Goal: Find specific fact: Find specific fact

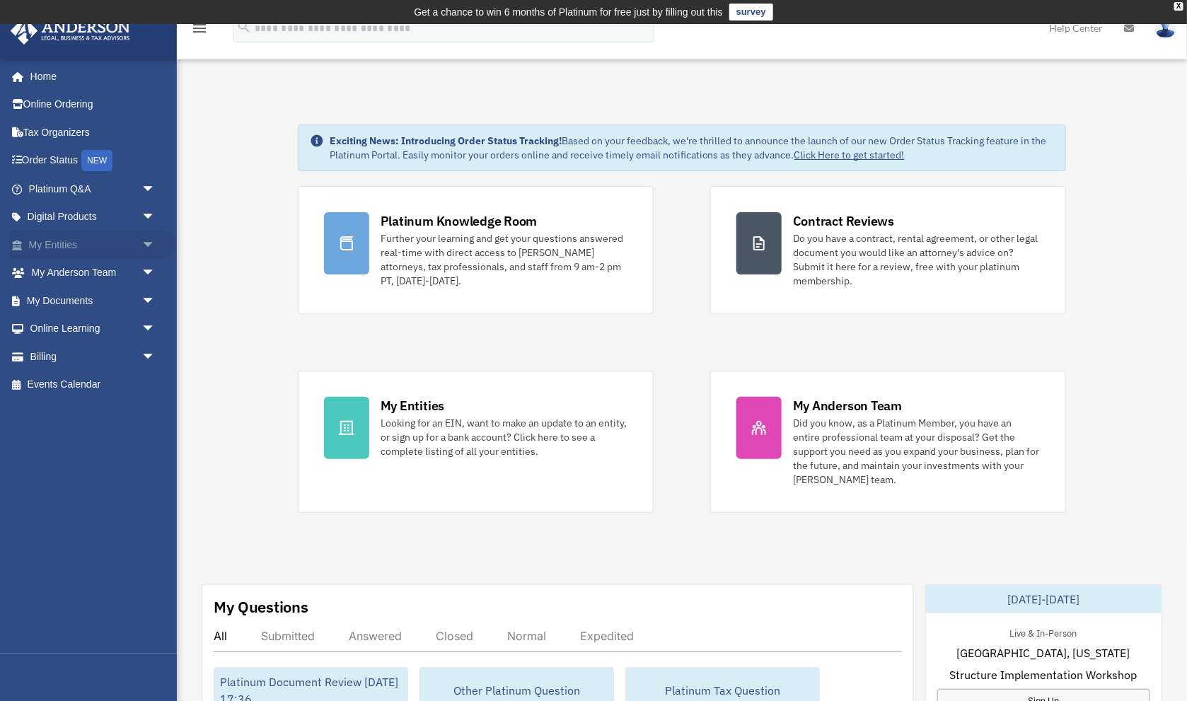
click at [74, 248] on link "My Entities arrow_drop_down" at bounding box center [93, 245] width 167 height 28
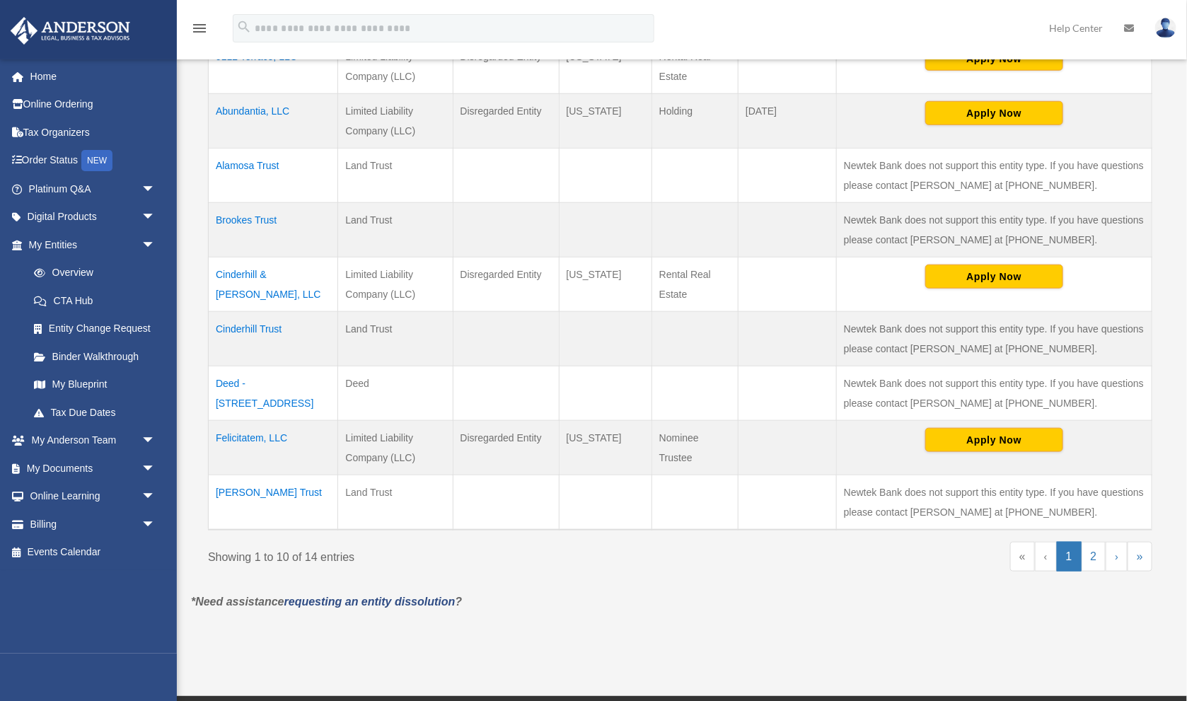
scroll to position [454, 0]
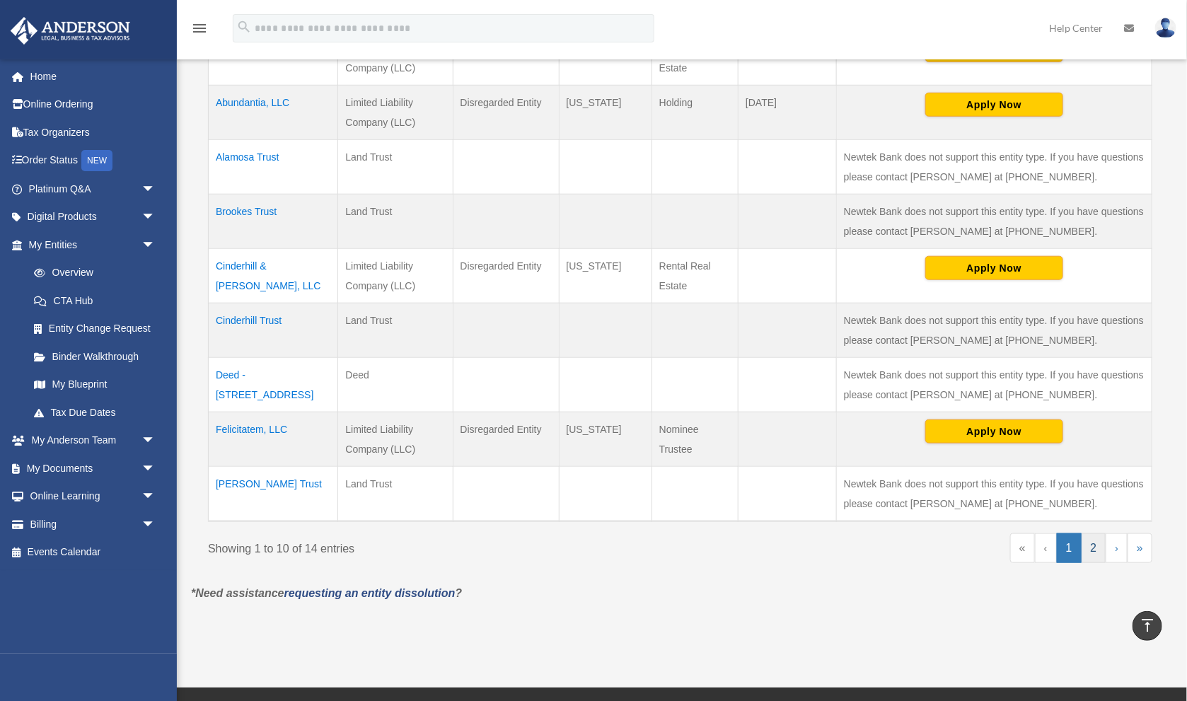
click at [1094, 545] on link "2" at bounding box center [1093, 548] width 25 height 30
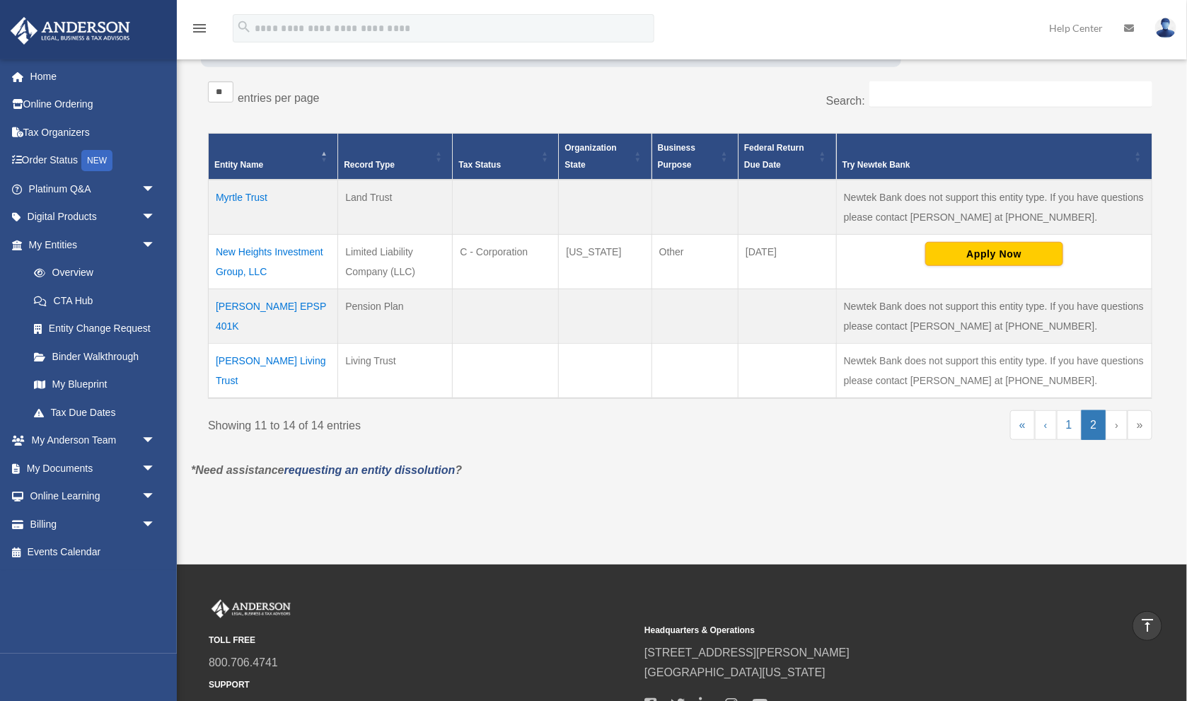
scroll to position [176, 0]
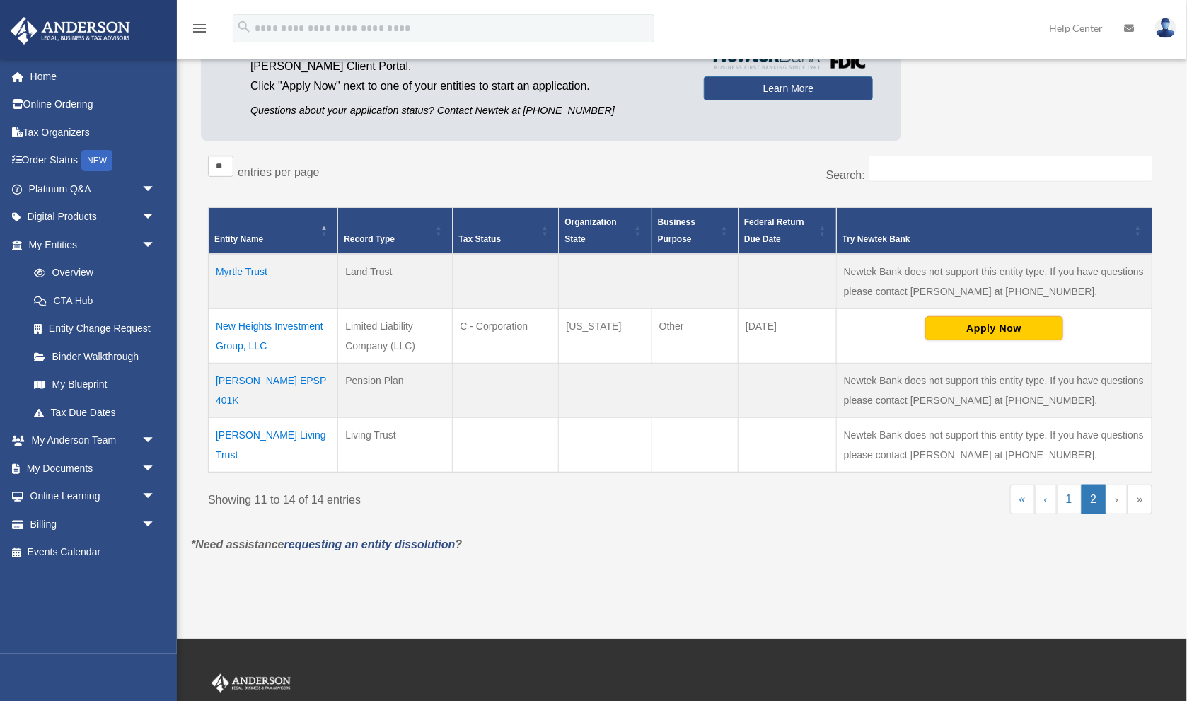
click at [296, 325] on td "New Heights Investment Group, LLC" at bounding box center [273, 336] width 129 height 54
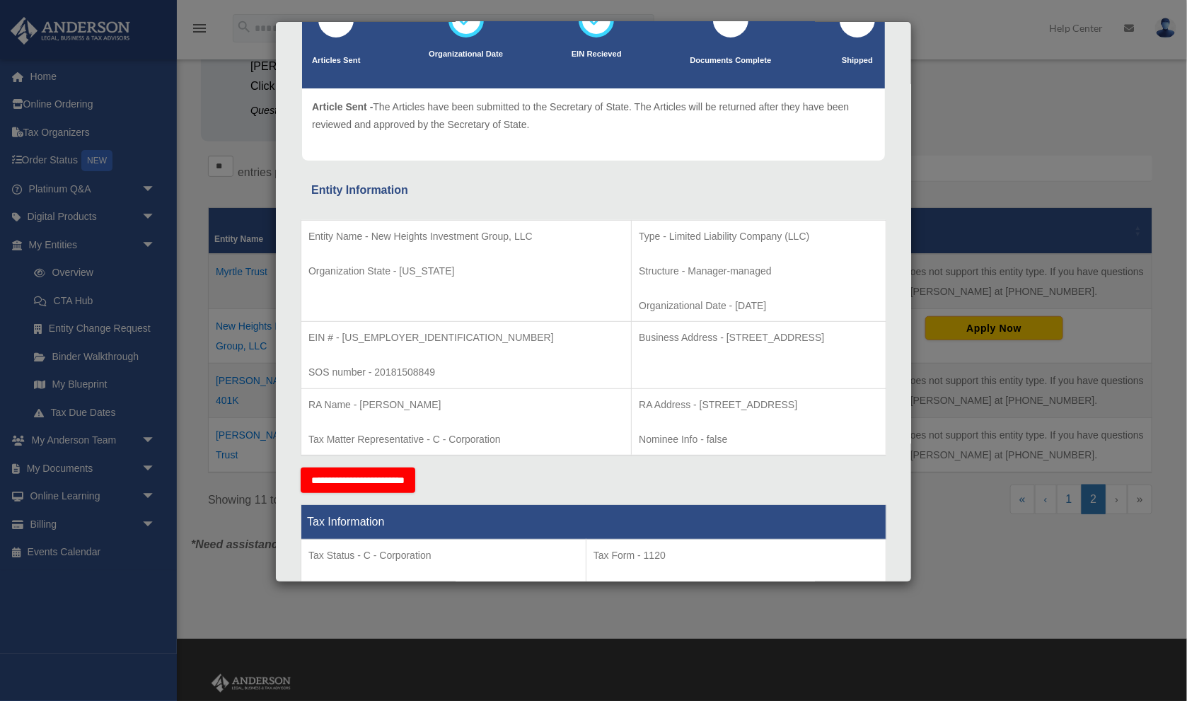
scroll to position [120, 0]
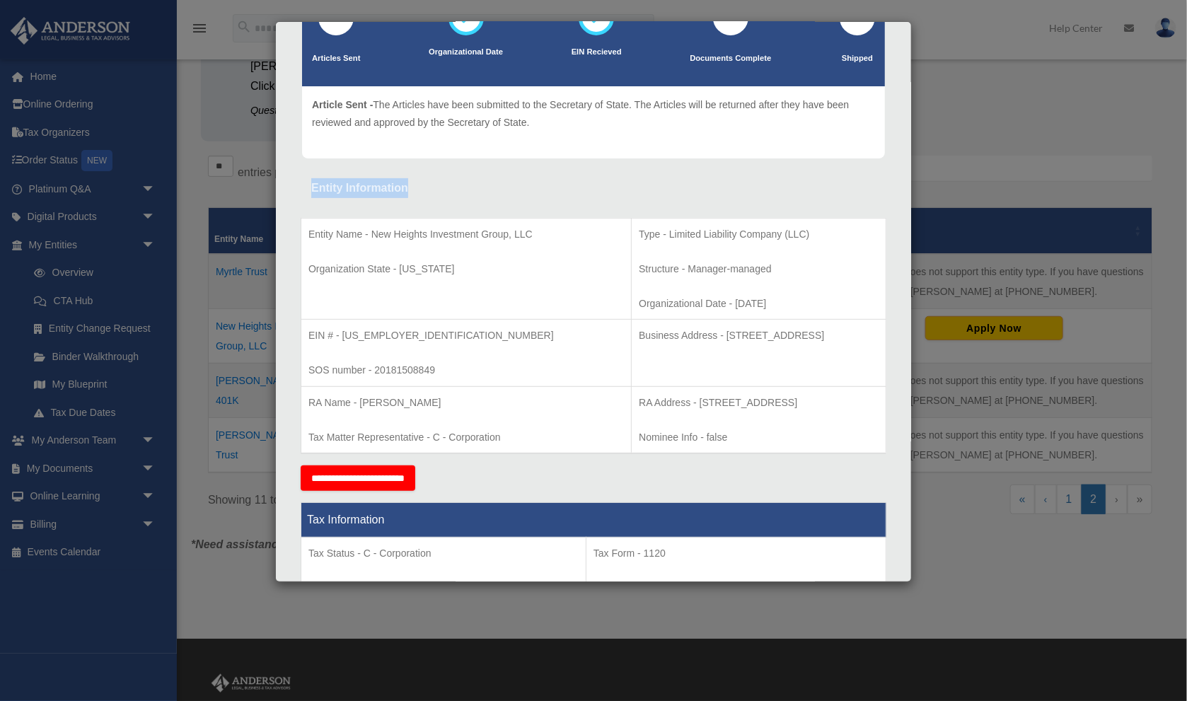
drag, startPoint x: 313, startPoint y: 189, endPoint x: 689, endPoint y: 458, distance: 462.7
click at [686, 321] on td "Business Address - [STREET_ADDRESS]" at bounding box center [758, 353] width 255 height 67
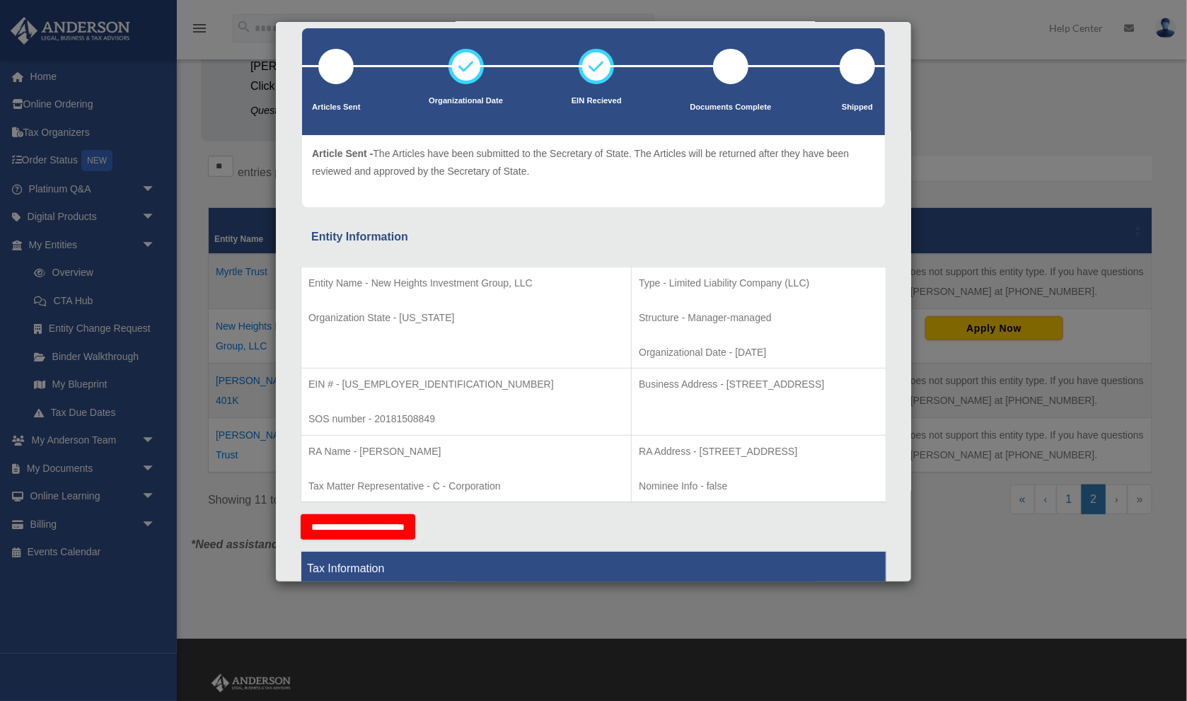
scroll to position [62, 0]
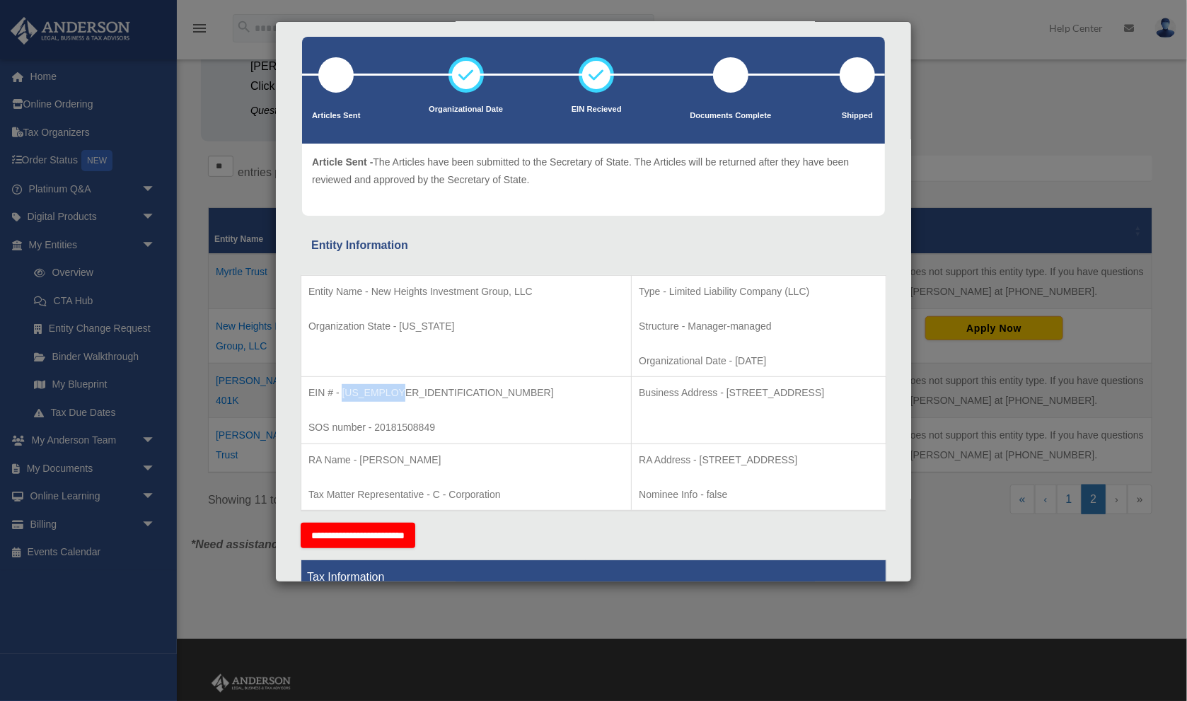
drag, startPoint x: 342, startPoint y: 393, endPoint x: 406, endPoint y: 392, distance: 64.4
click at [406, 393] on p "EIN # - [US_EMPLOYER_IDENTIFICATION_NUMBER]" at bounding box center [465, 393] width 315 height 18
copy p "[US_EMPLOYER_IDENTIFICATION_NUMBER]"
